Goal: Task Accomplishment & Management: Use online tool/utility

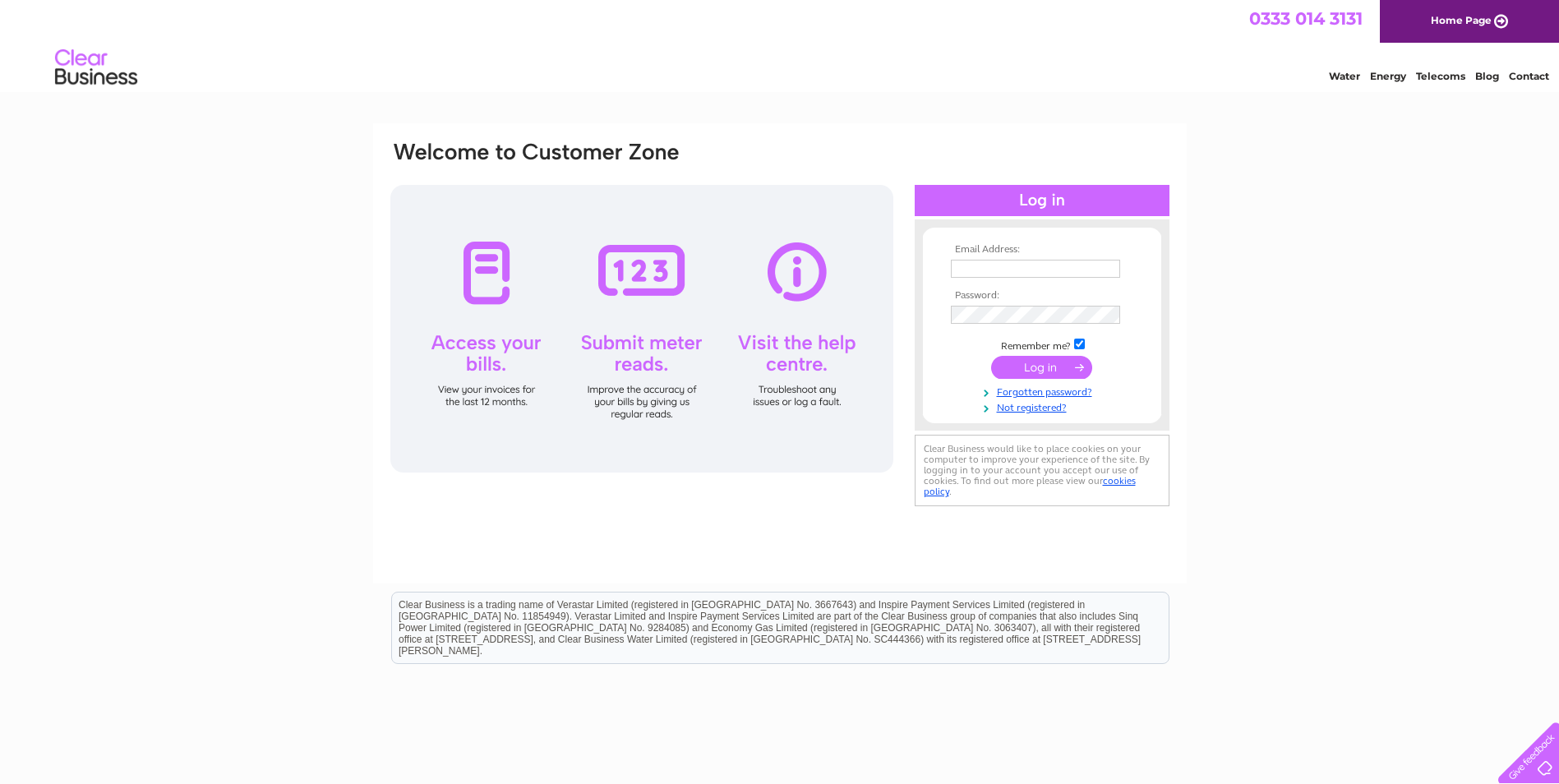
type input "[EMAIL_ADDRESS][DOMAIN_NAME]"
click at [1022, 371] on input "submit" at bounding box center [1041, 367] width 101 height 23
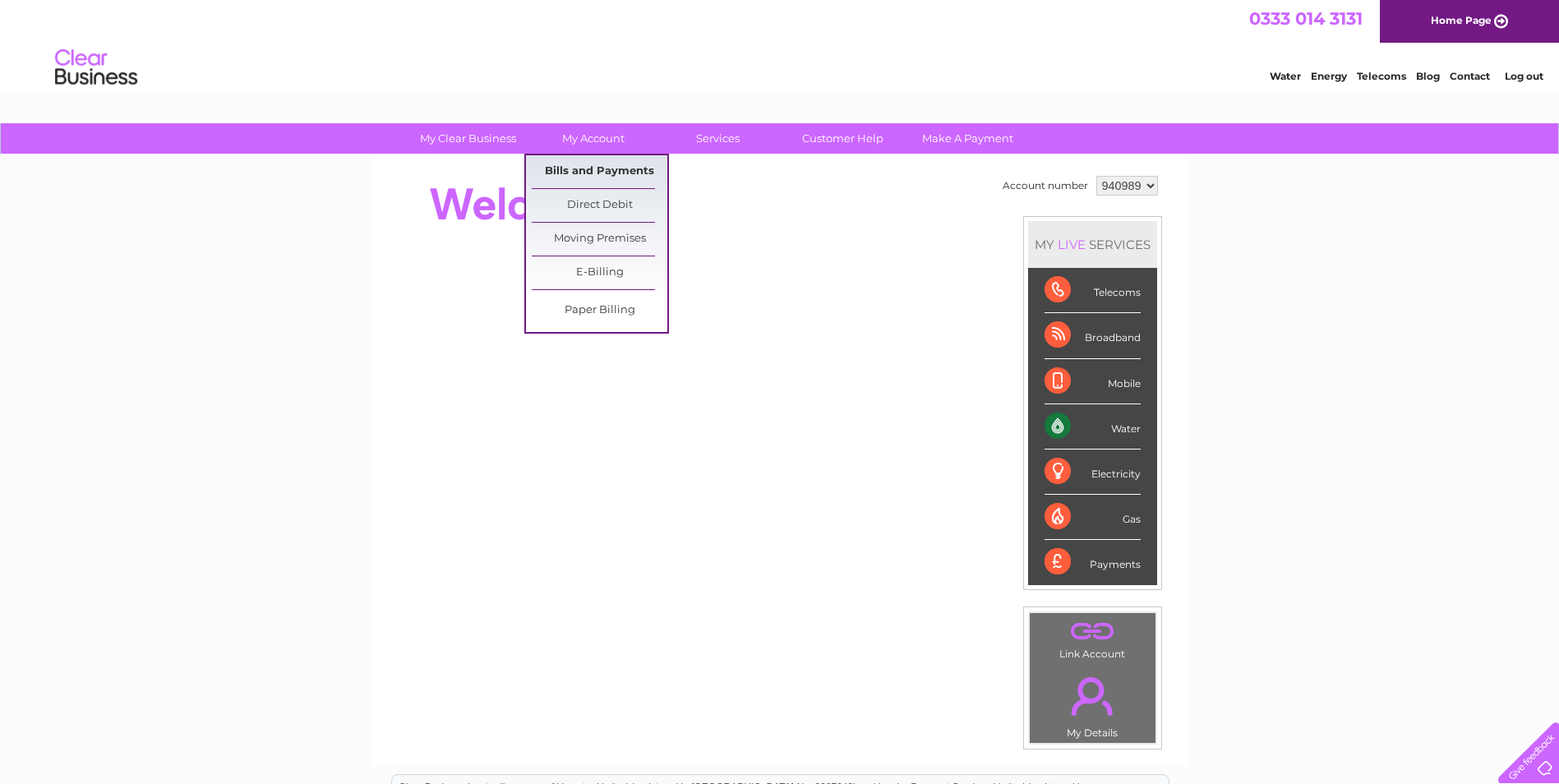
click at [601, 166] on link "Bills and Payments" at bounding box center [600, 172] width 136 height 33
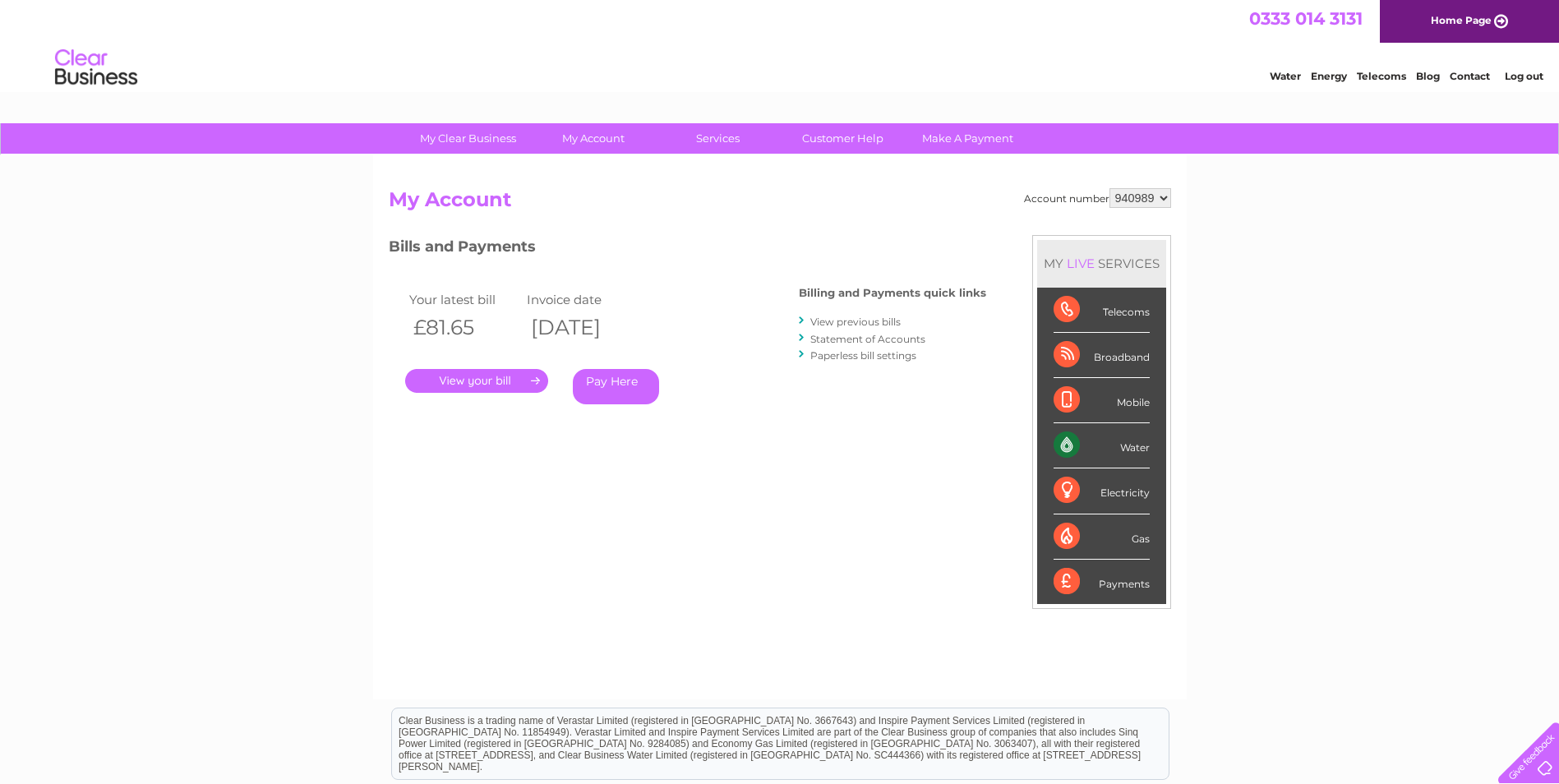
click at [492, 380] on link "." at bounding box center [476, 380] width 143 height 24
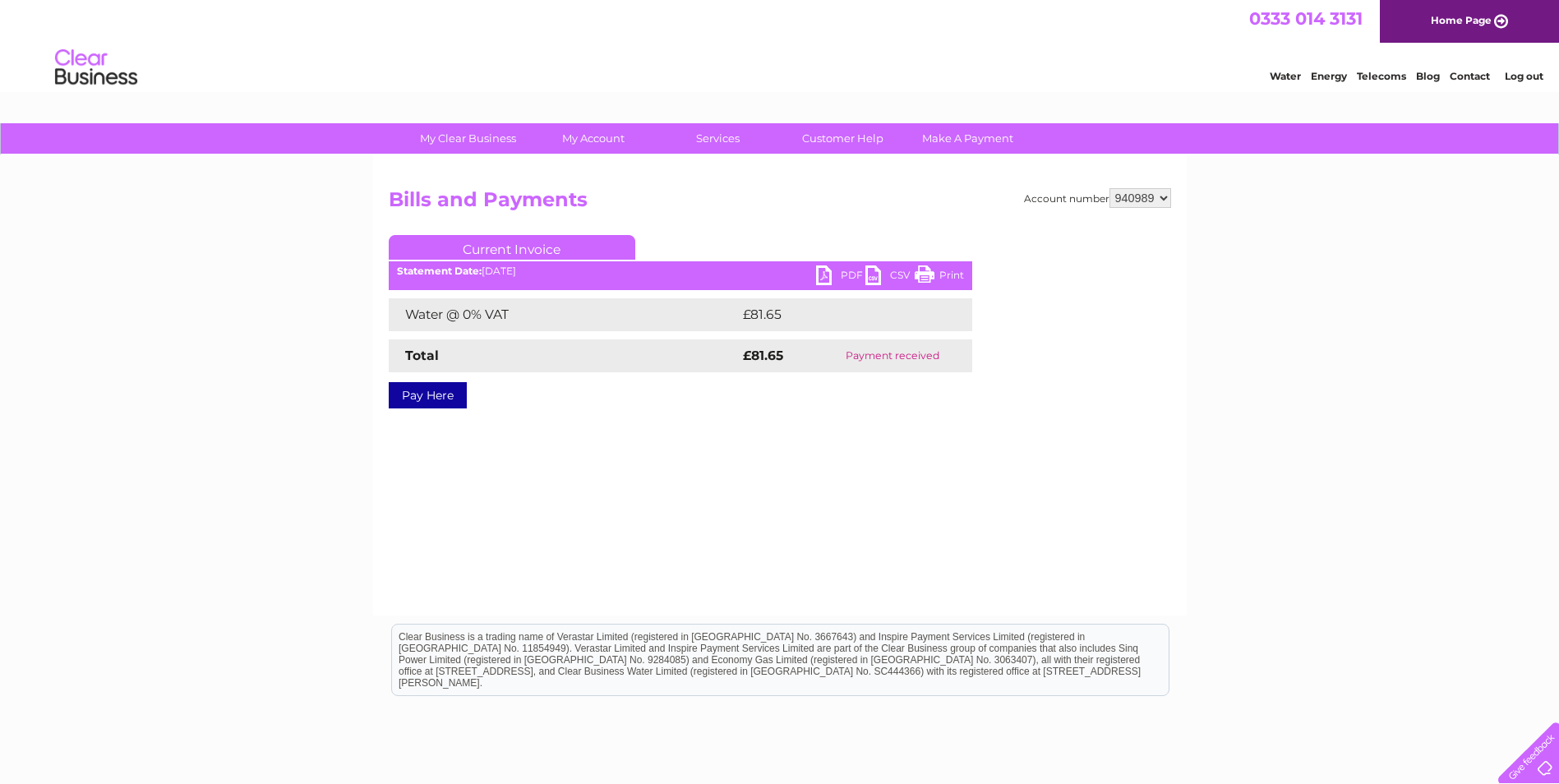
click at [840, 270] on link "PDF" at bounding box center [841, 277] width 50 height 24
click at [834, 139] on link "Customer Help" at bounding box center [843, 138] width 136 height 31
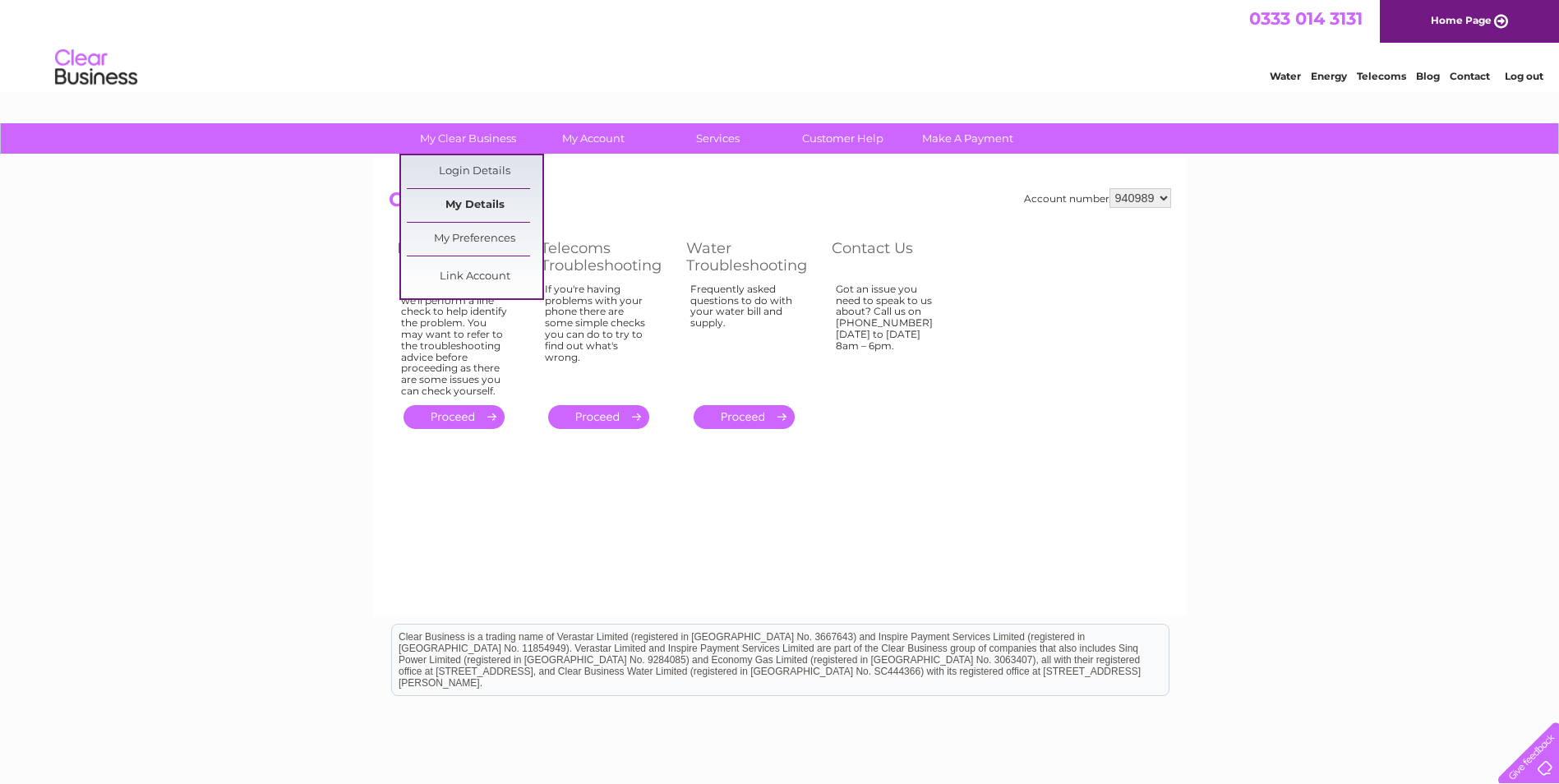
click at [473, 201] on link "My Details" at bounding box center [475, 206] width 136 height 33
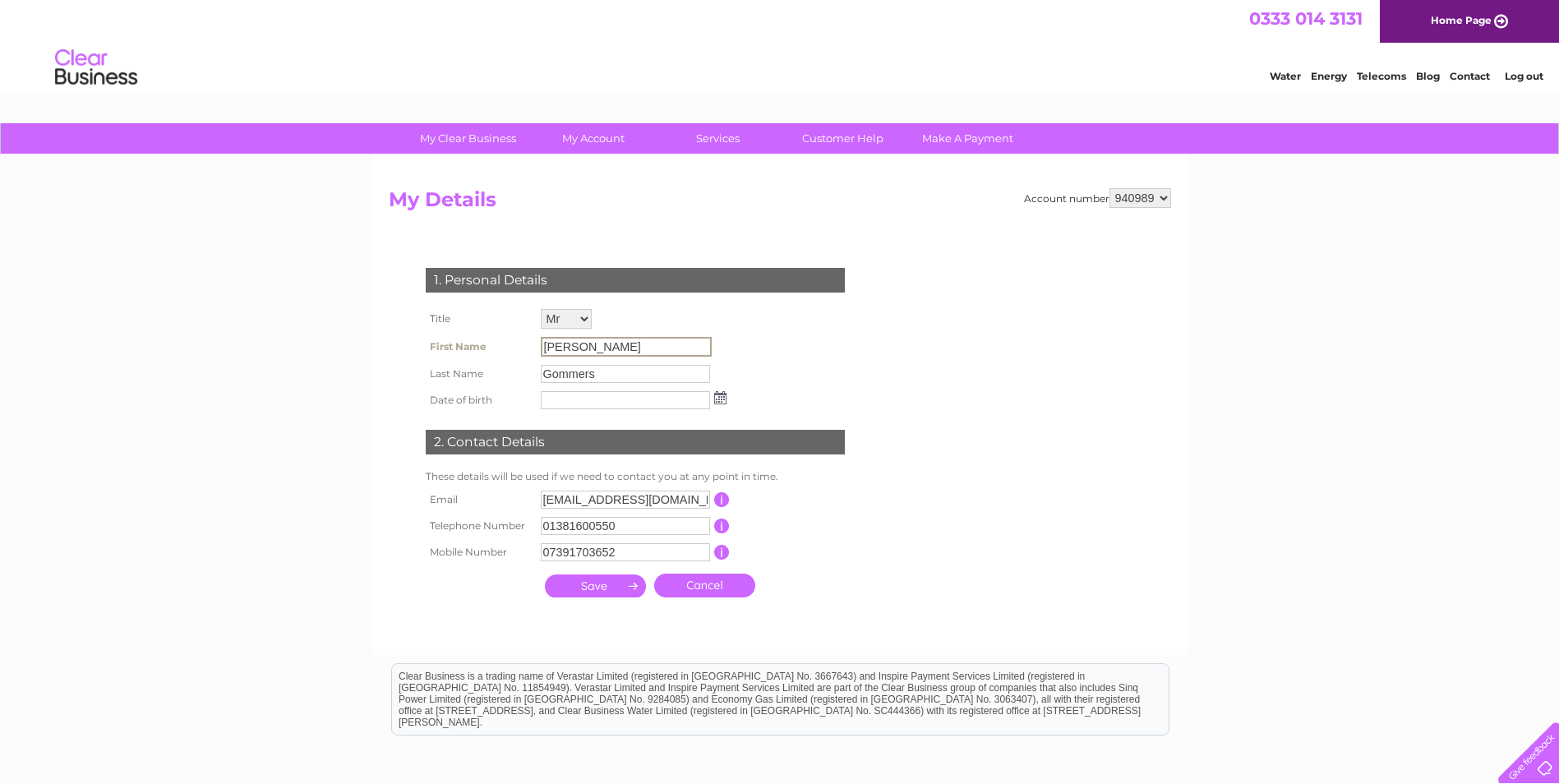
click at [600, 345] on input "Marcell" at bounding box center [626, 347] width 171 height 20
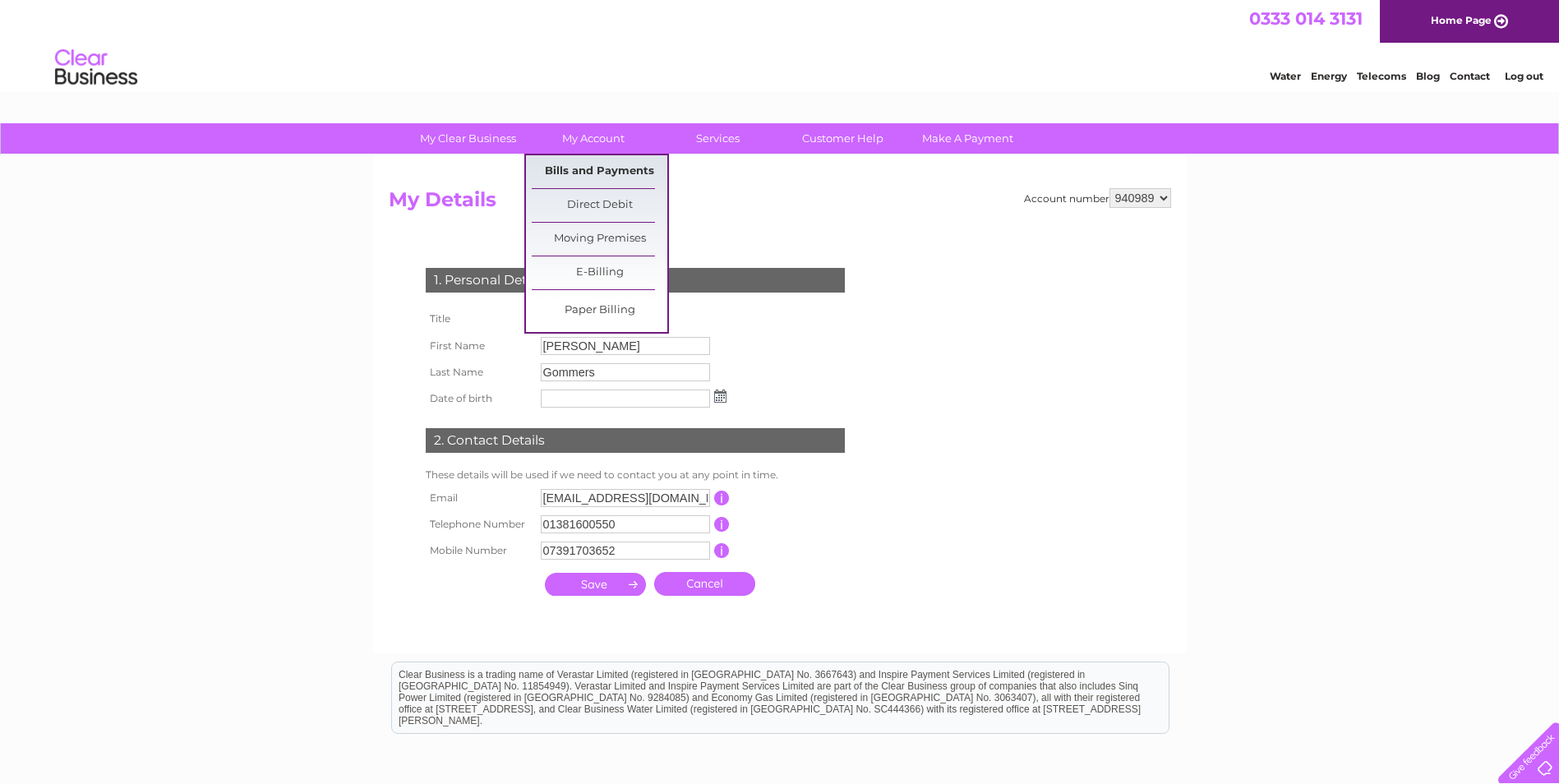
click at [574, 169] on link "Bills and Payments" at bounding box center [600, 172] width 136 height 33
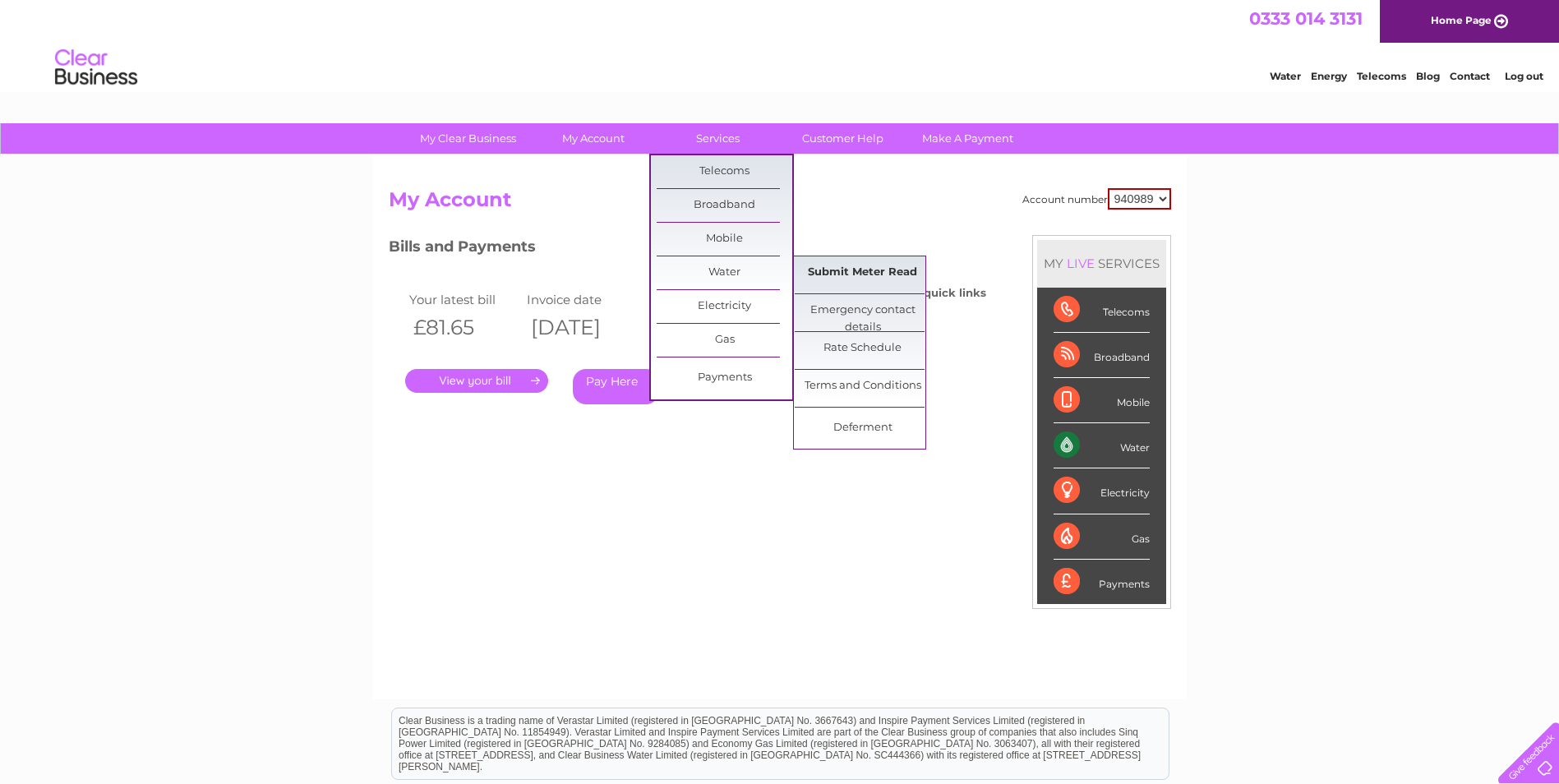
click at [850, 273] on link "Submit Meter Read" at bounding box center [863, 273] width 136 height 33
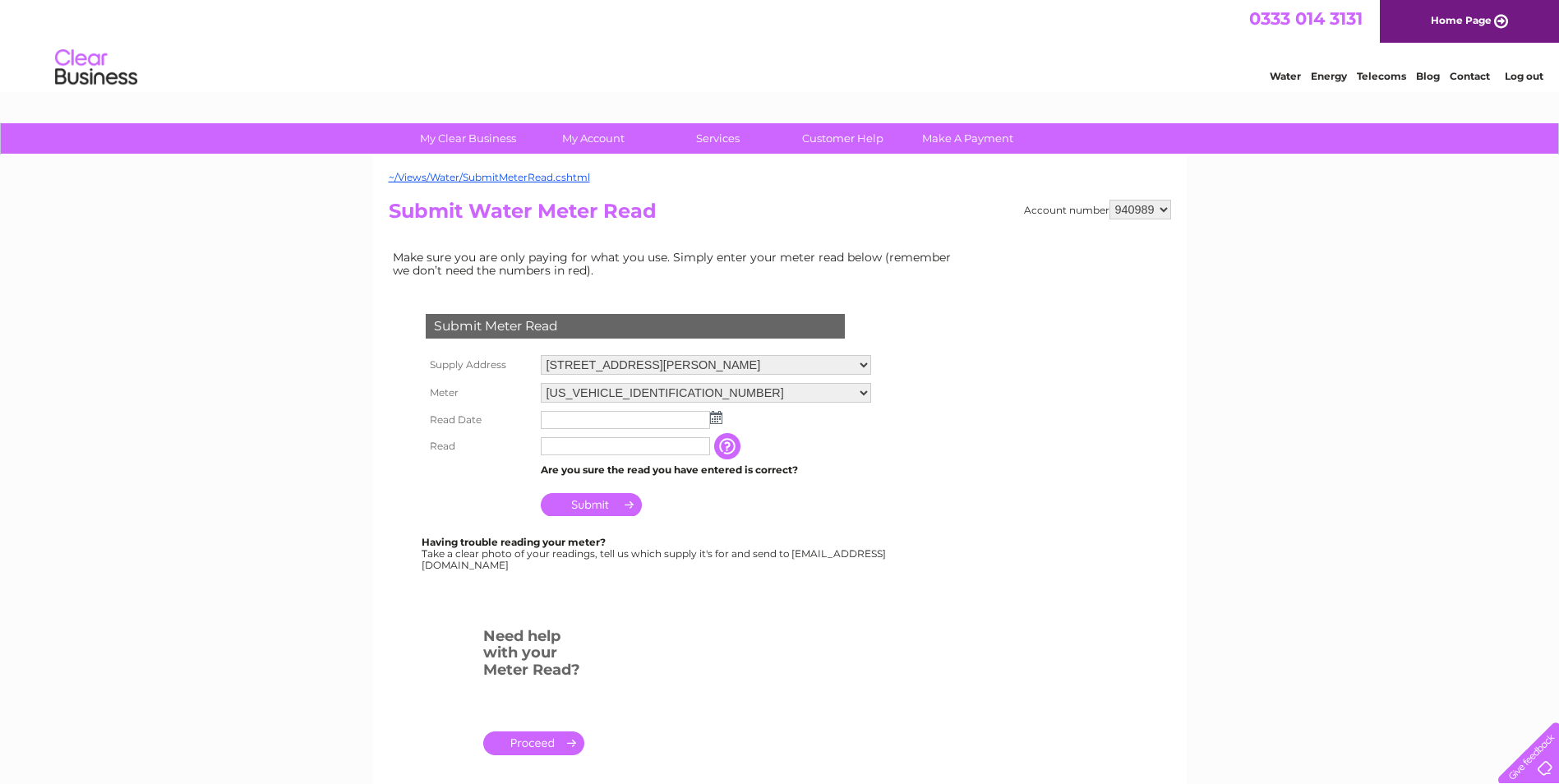
click at [715, 415] on img at bounding box center [715, 418] width 12 height 13
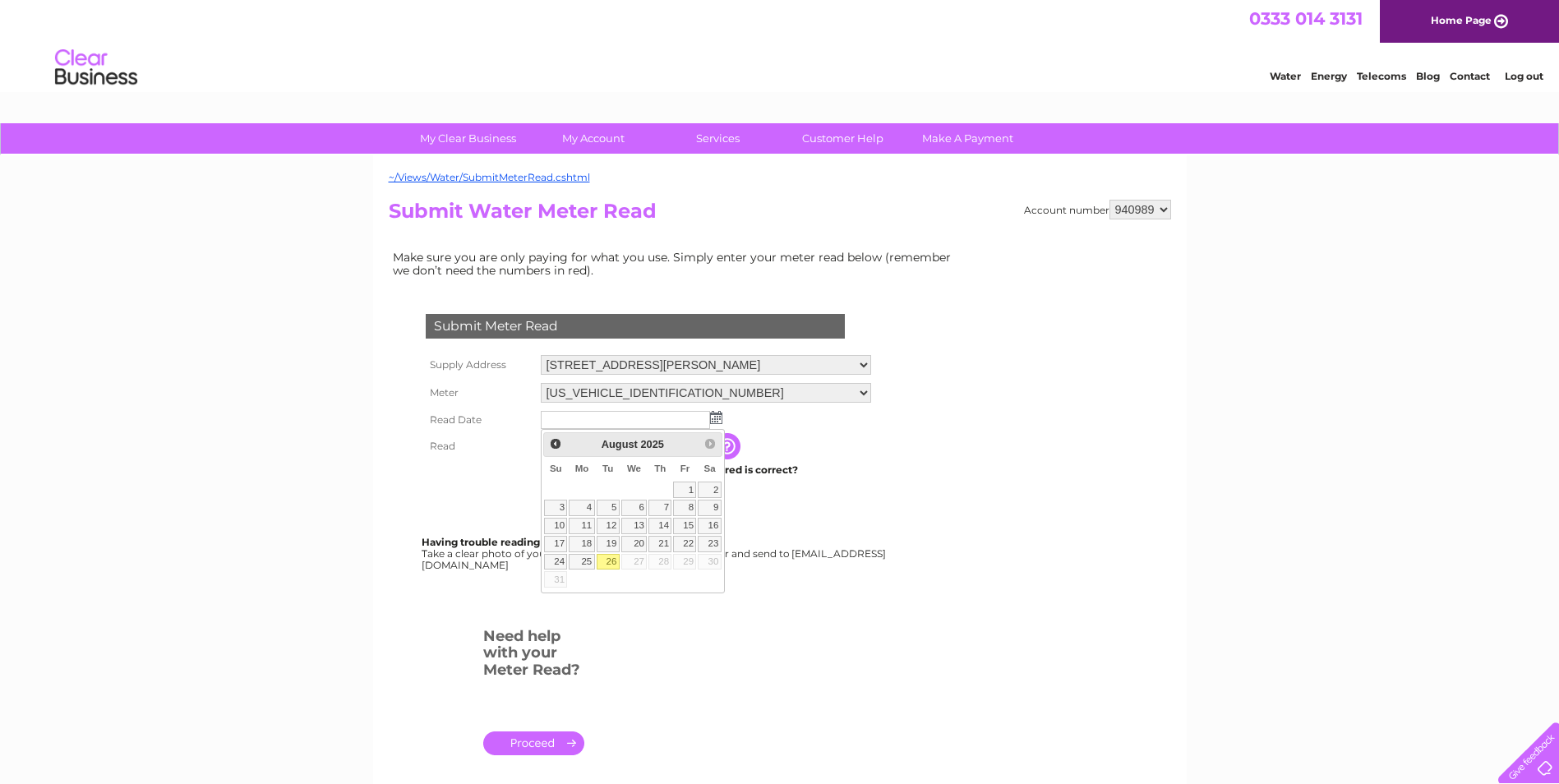
click at [609, 557] on link "26" at bounding box center [608, 562] width 23 height 17
type input "[DATE]"
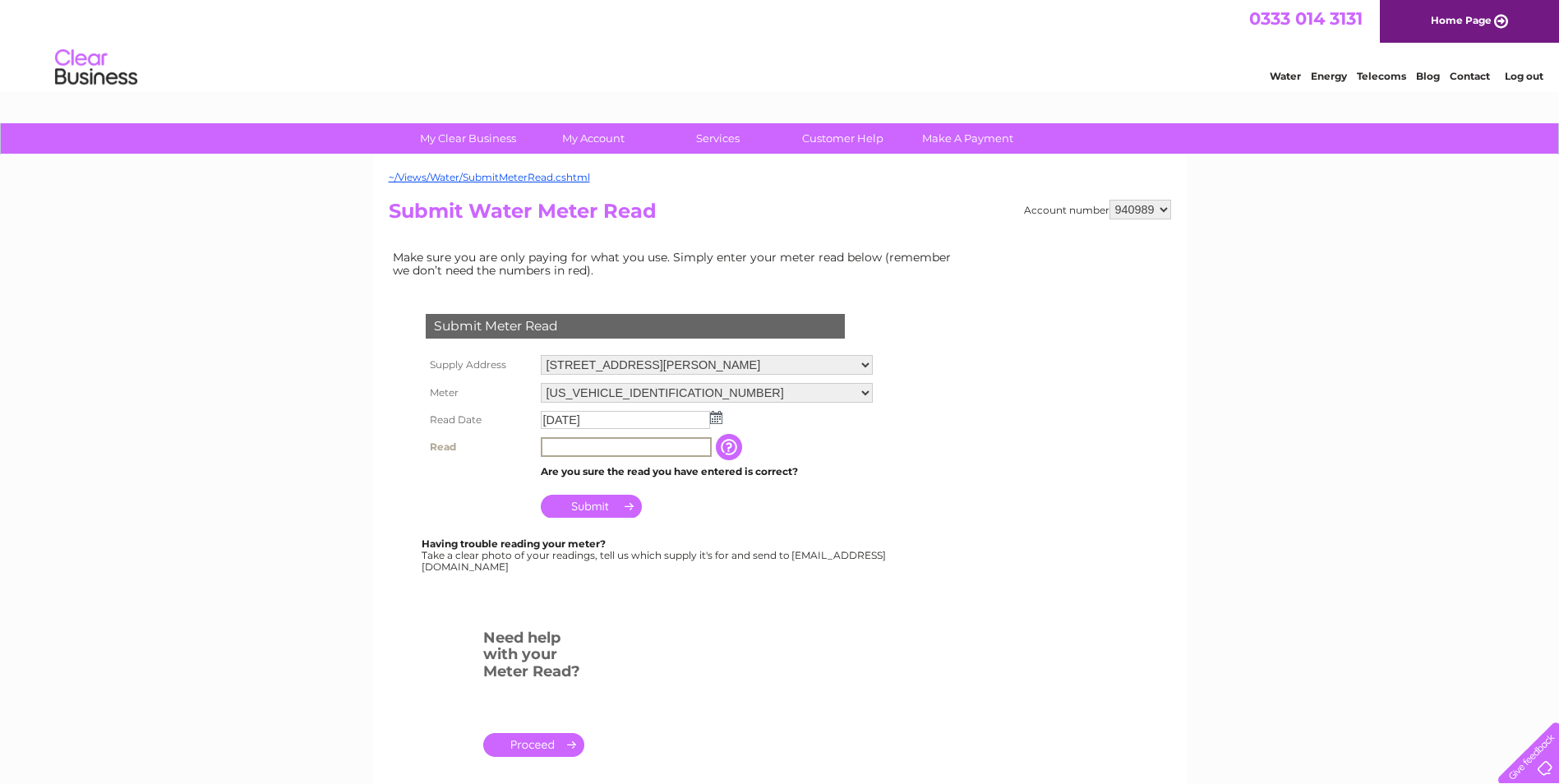
click at [607, 448] on input "text" at bounding box center [626, 447] width 171 height 20
type input "578"
click at [579, 502] on input "Submit" at bounding box center [591, 504] width 101 height 23
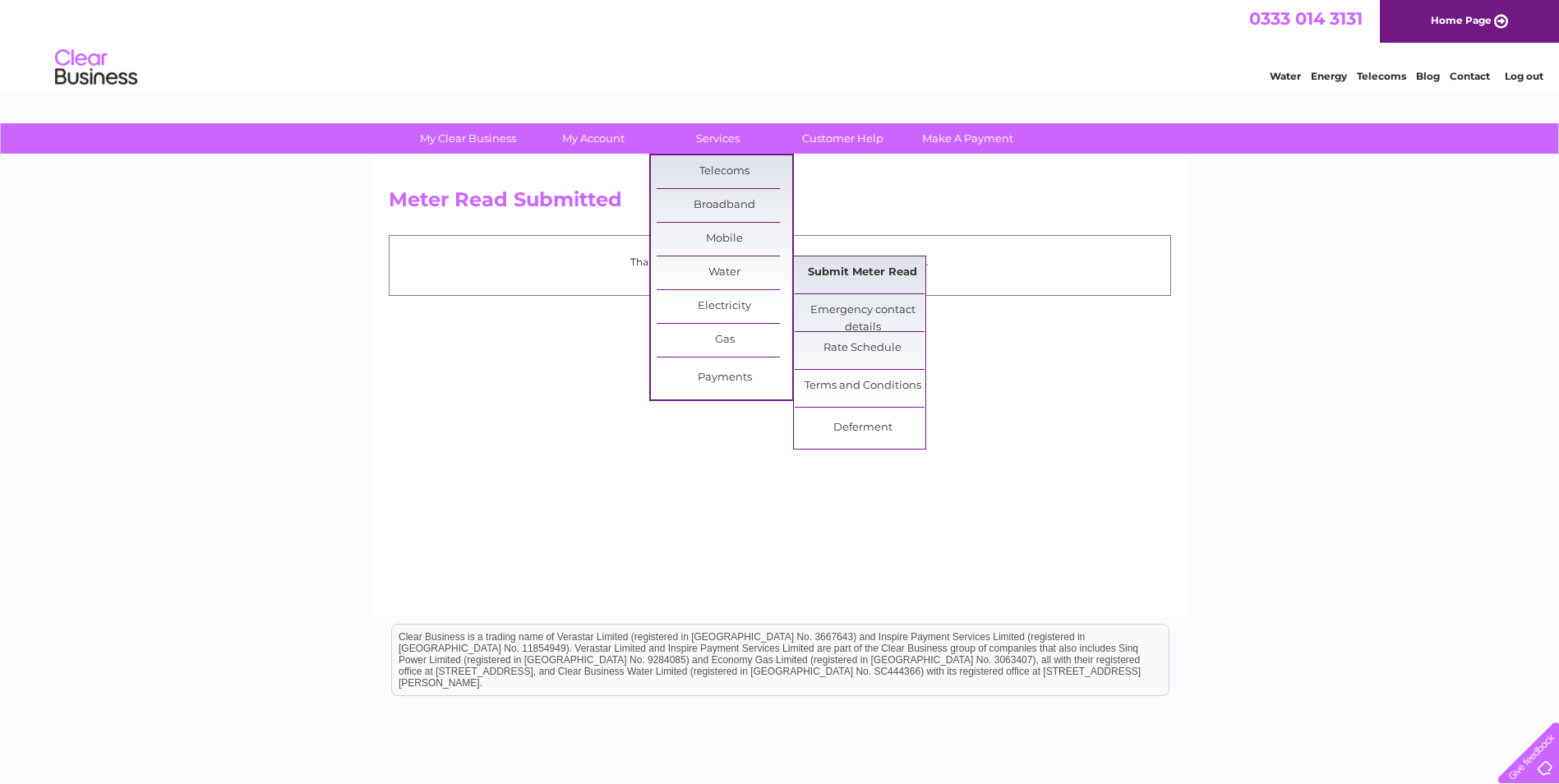
click at [842, 275] on link "Submit Meter Read" at bounding box center [863, 273] width 136 height 33
